Goal: Information Seeking & Learning: Find specific page/section

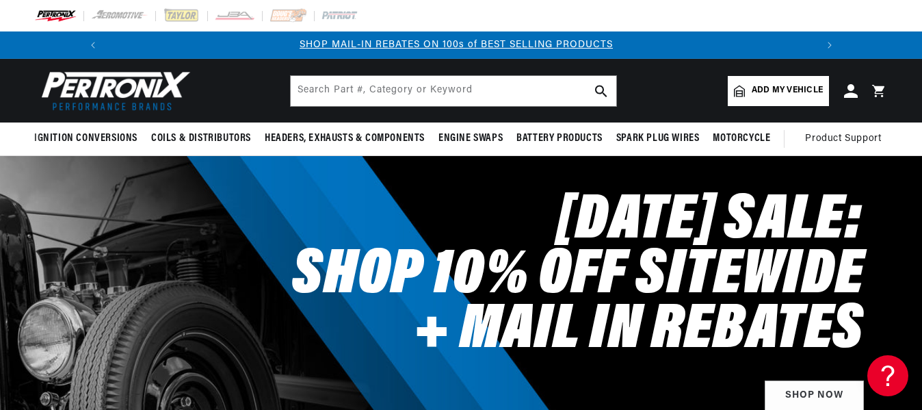
scroll to position [0, 731]
click at [351, 93] on input "text" at bounding box center [454, 91] width 326 height 30
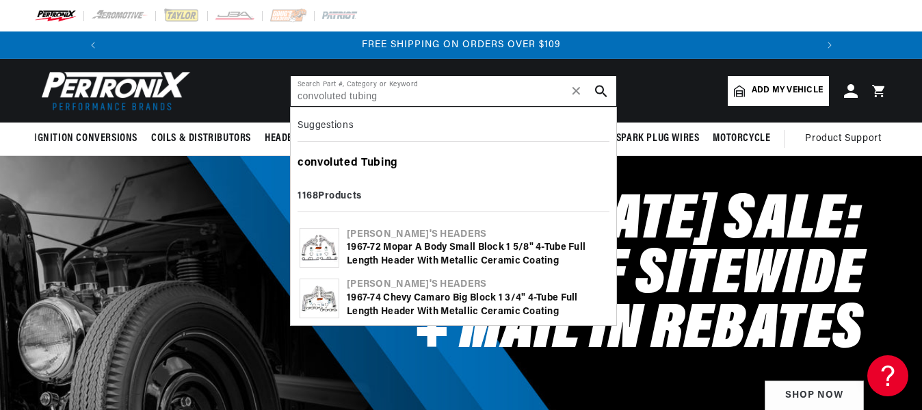
scroll to position [0, 1463]
type input "convoluted tubing"
click at [385, 159] on b "Tubing" at bounding box center [379, 162] width 37 height 11
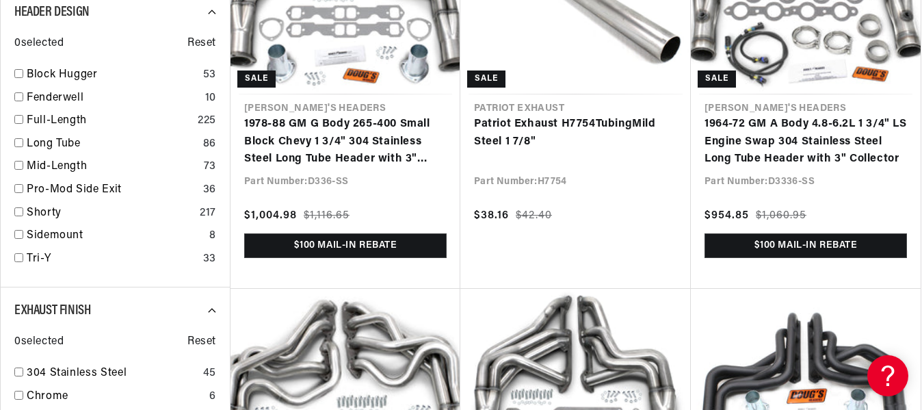
scroll to position [0, 731]
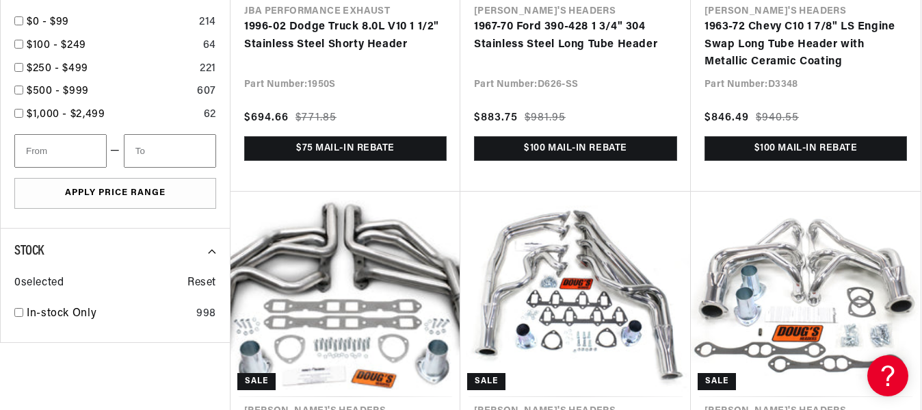
scroll to position [0, 1463]
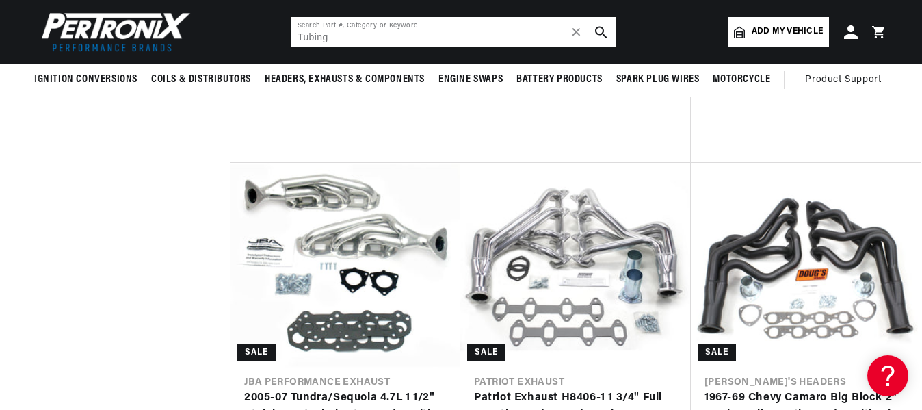
click at [443, 30] on input "Tubing" at bounding box center [454, 32] width 326 height 30
type input "T"
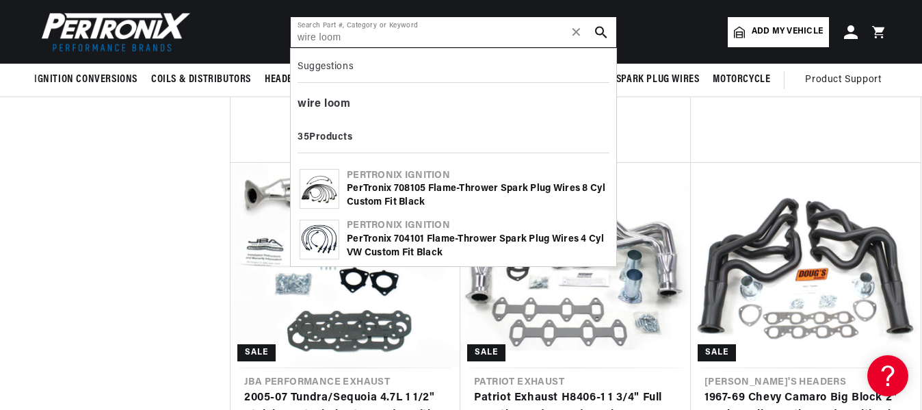
scroll to position [0, 731]
click at [601, 29] on icon "search button" at bounding box center [601, 32] width 12 height 12
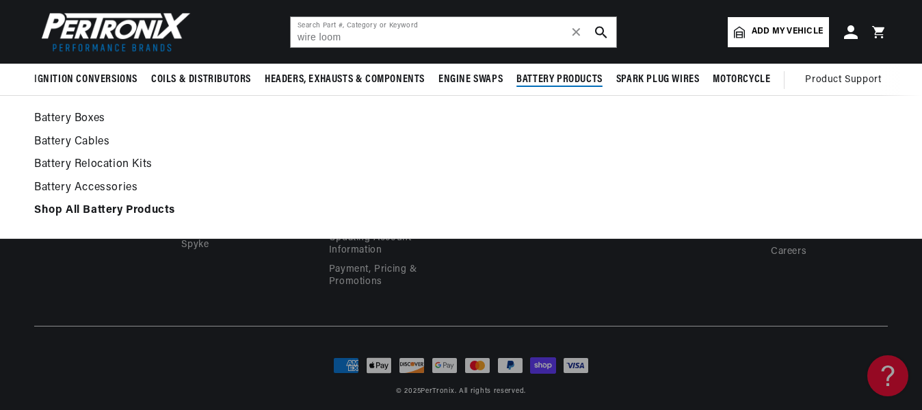
scroll to position [0, 1463]
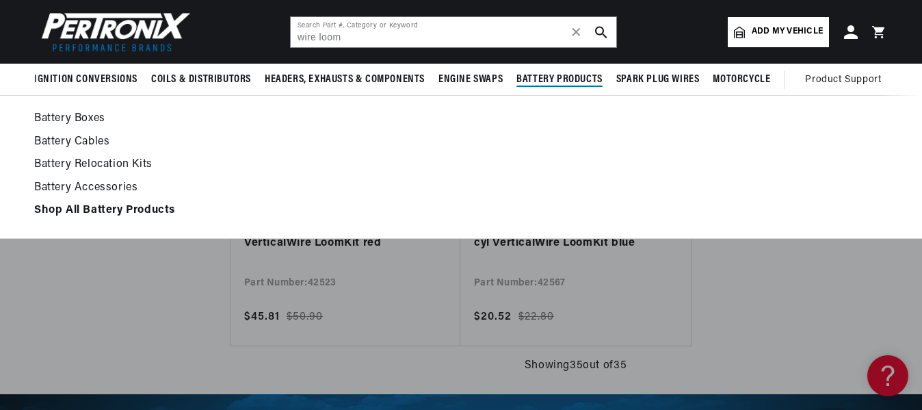
scroll to position [0, 1463]
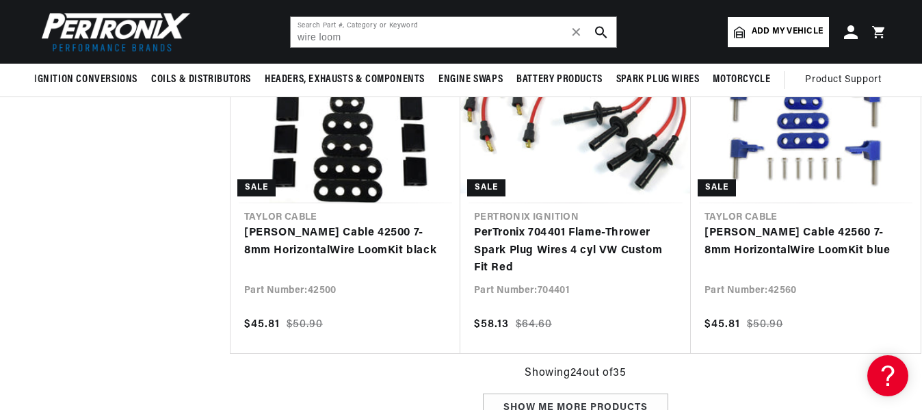
scroll to position [2736, 0]
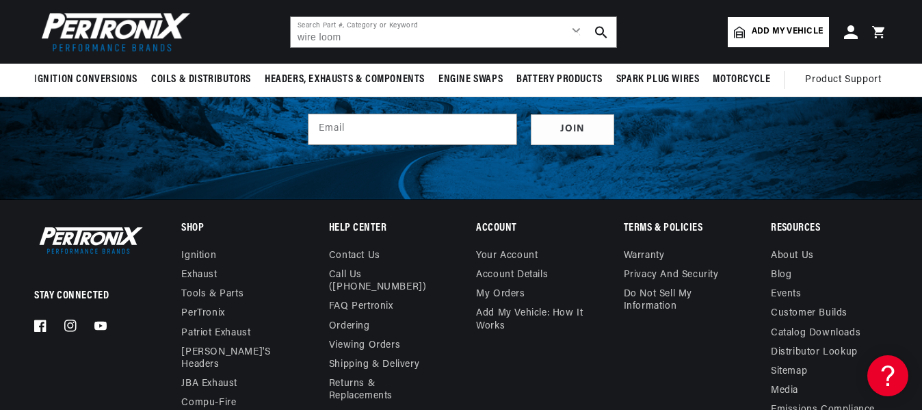
type input "Tubing"
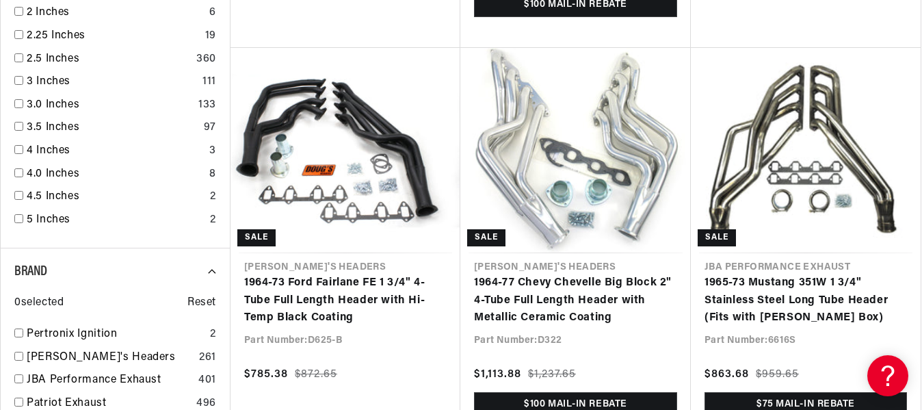
scroll to position [1921, 0]
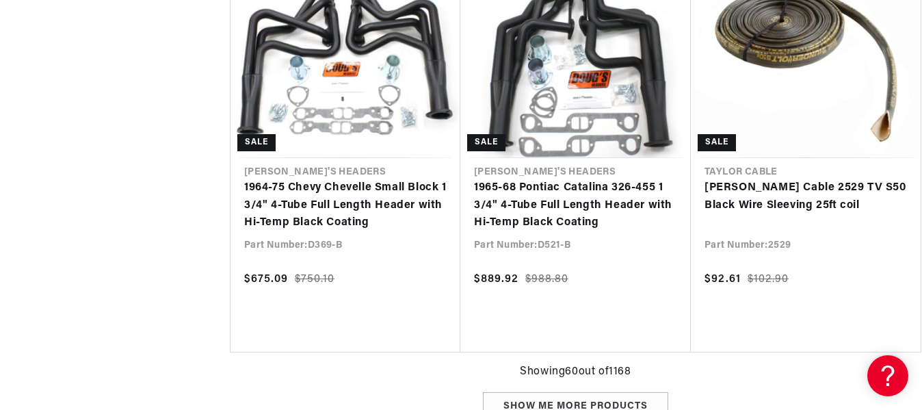
scroll to position [0, 731]
